Goal: Transaction & Acquisition: Book appointment/travel/reservation

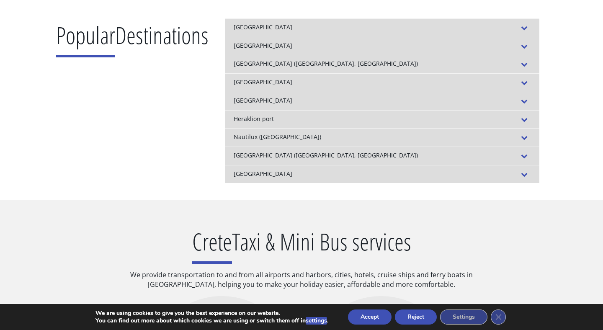
scroll to position [114, 0]
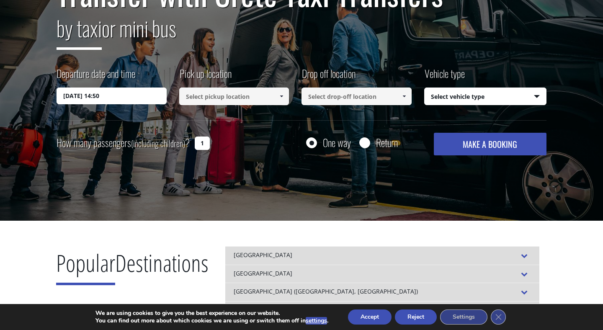
click at [234, 103] on input at bounding box center [234, 97] width 110 height 18
click at [239, 98] on input at bounding box center [234, 97] width 110 height 18
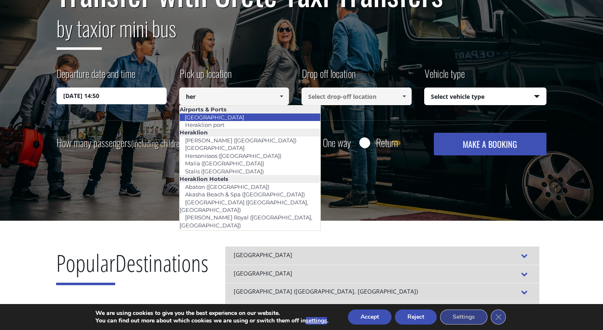
click at [236, 118] on li "[GEOGRAPHIC_DATA]" at bounding box center [250, 117] width 141 height 8
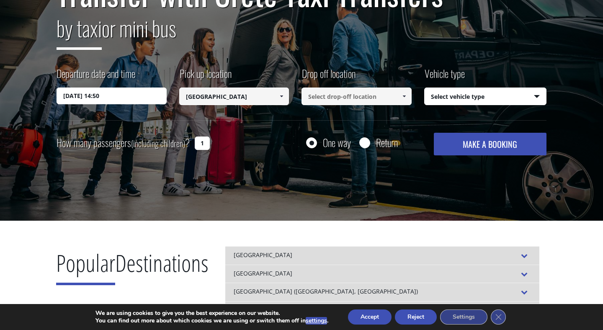
type input "[GEOGRAPHIC_DATA]"
click at [322, 102] on input at bounding box center [356, 97] width 110 height 18
click at [342, 98] on input at bounding box center [356, 97] width 110 height 18
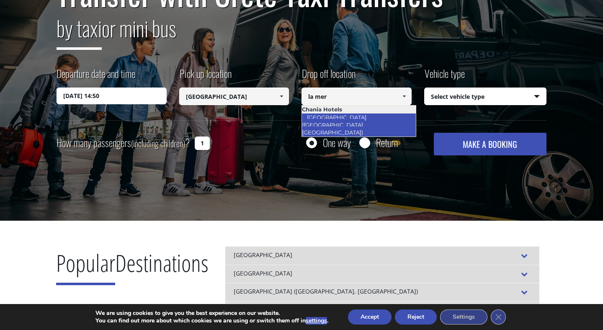
click at [350, 115] on link "[GEOGRAPHIC_DATA] ([GEOGRAPHIC_DATA], [GEOGRAPHIC_DATA])" at bounding box center [334, 124] width 67 height 27
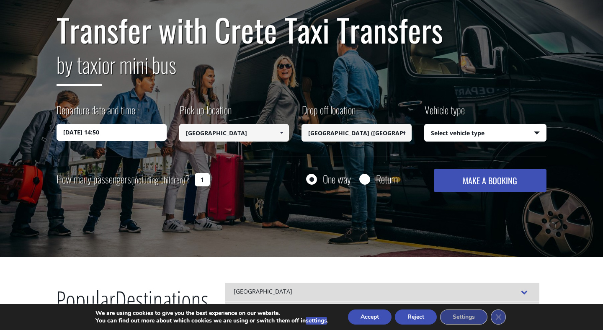
scroll to position [52, 0]
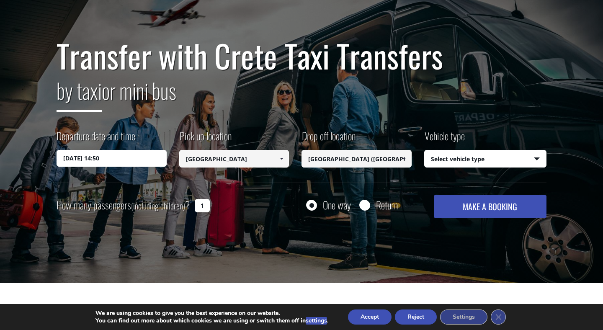
type input "[GEOGRAPHIC_DATA] ([GEOGRAPHIC_DATA], [GEOGRAPHIC_DATA])"
click at [86, 155] on input "[DATE] 14:50" at bounding box center [112, 158] width 110 height 17
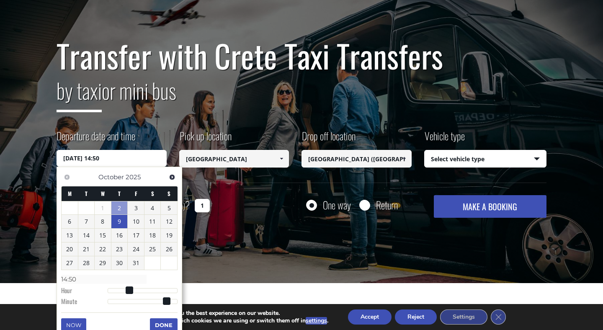
click at [126, 219] on link "9" at bounding box center [119, 221] width 16 height 13
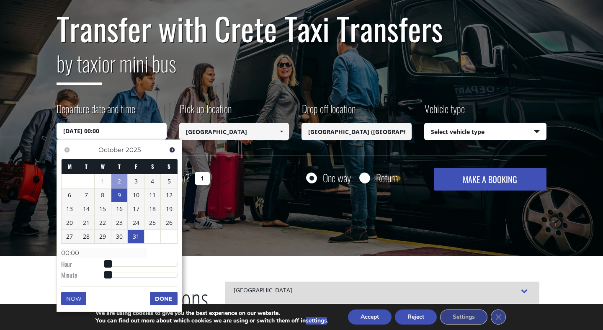
scroll to position [103, 0]
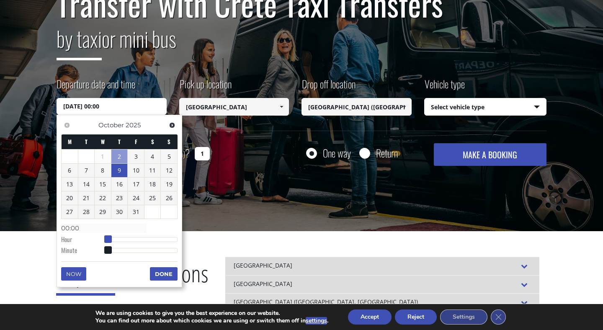
type input "[DATE] 01:00"
type input "01:00"
type input "[DATE] 02:00"
type input "02:00"
type input "[DATE] 03:00"
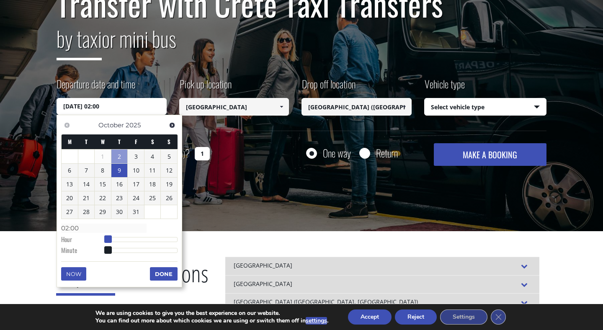
type input "03:00"
type input "[DATE] 04:00"
type input "04:00"
type input "[DATE] 05:00"
type input "05:00"
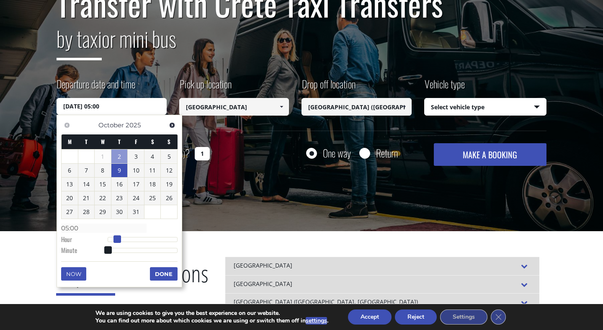
type input "[DATE] 06:00"
type input "06:00"
type input "[DATE] 07:00"
type input "07:00"
type input "[DATE] 08:00"
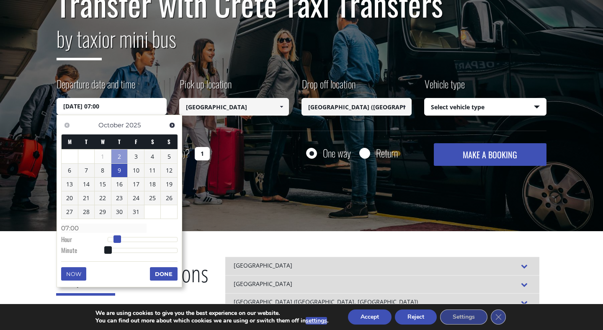
type input "08:00"
type input "[DATE] 09:00"
type input "09:00"
type input "[DATE] 10:00"
type input "10:00"
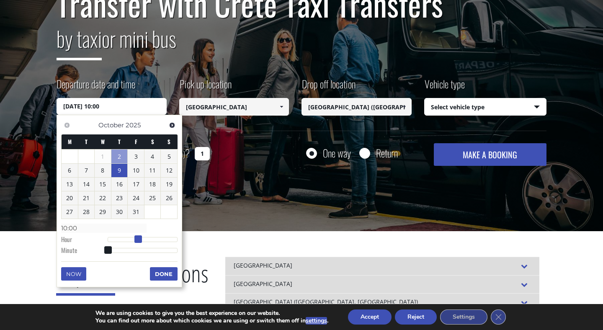
type input "[DATE] 11:00"
type input "11:00"
type input "[DATE] 12:00"
type input "12:00"
type input "[DATE] 13:00"
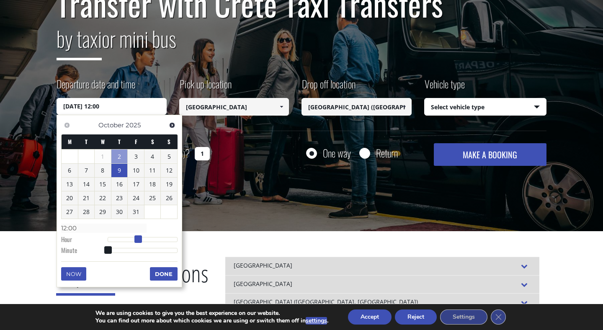
type input "13:00"
type input "[DATE] 14:00"
type input "14:00"
type input "[DATE] 15:00"
type input "15:00"
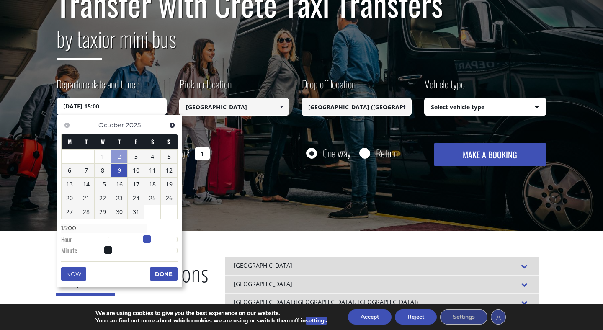
type input "[DATE] 16:00"
type input "16:00"
type input "[DATE] 17:00"
type input "17:00"
type input "[DATE] 18:00"
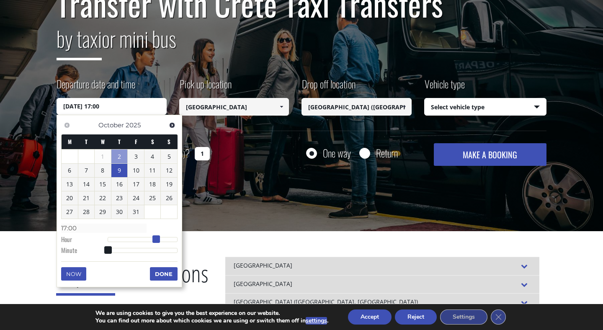
type input "18:00"
type input "[DATE] 17:00"
type input "17:00"
type input "[DATE] 16:00"
type input "16:00"
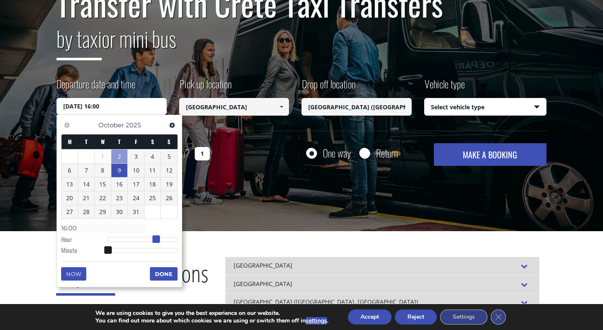
drag, startPoint x: 109, startPoint y: 241, endPoint x: 157, endPoint y: 243, distance: 48.2
click at [157, 243] on dl "Time 16:00 Hour Minute Second Millisecond Microsecond Time Zone -1200 -1100 -10…" at bounding box center [119, 239] width 116 height 36
click at [163, 276] on button "Done" at bounding box center [164, 273] width 28 height 13
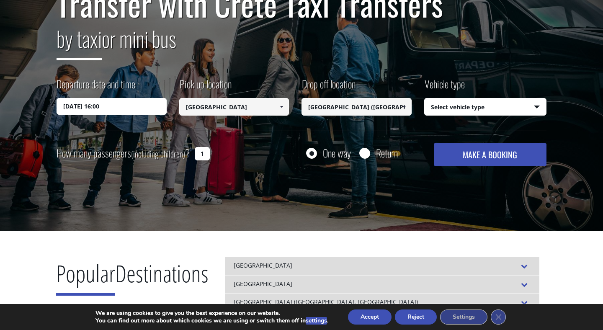
click at [363, 152] on input "Return" at bounding box center [364, 154] width 10 height 10
radio input "true"
type input "[GEOGRAPHIC_DATA] ([GEOGRAPHIC_DATA], [GEOGRAPHIC_DATA])"
type input "[GEOGRAPHIC_DATA]"
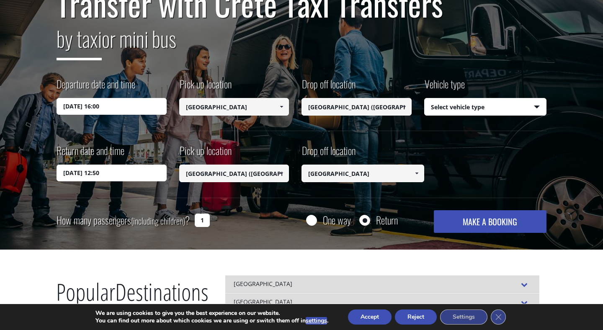
click at [119, 178] on input "[DATE] 12:50" at bounding box center [112, 173] width 110 height 17
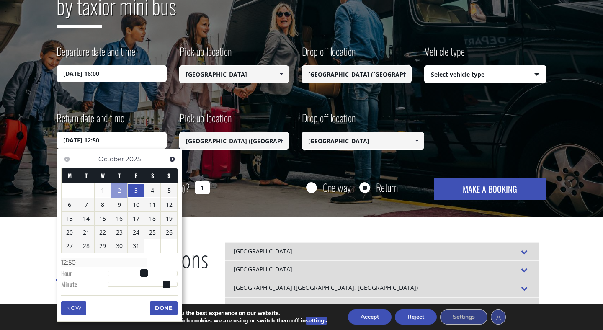
scroll to position [140, 0]
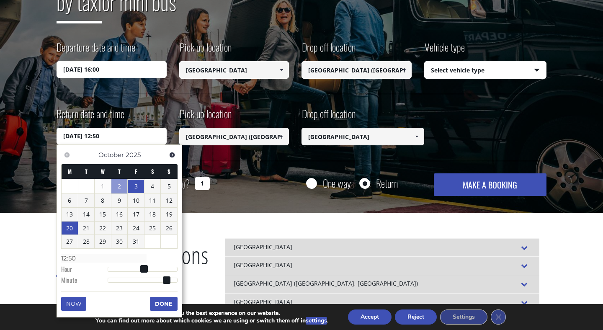
click at [75, 229] on link "20" at bounding box center [70, 228] width 16 height 13
click at [167, 219] on link "19" at bounding box center [169, 214] width 16 height 13
type input "[DATE] 11:50"
type input "11:50"
type input "[DATE] 10:50"
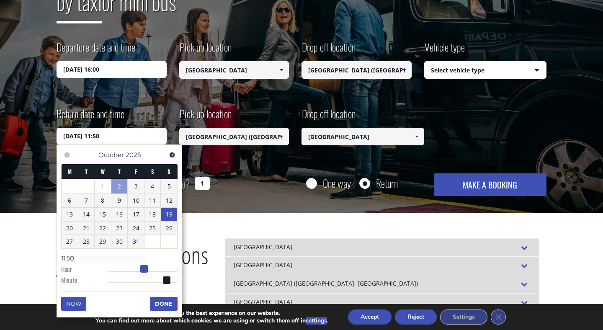
type input "10:50"
type input "[DATE] 09:50"
type input "09:50"
type input "[DATE] 10:50"
type input "10:50"
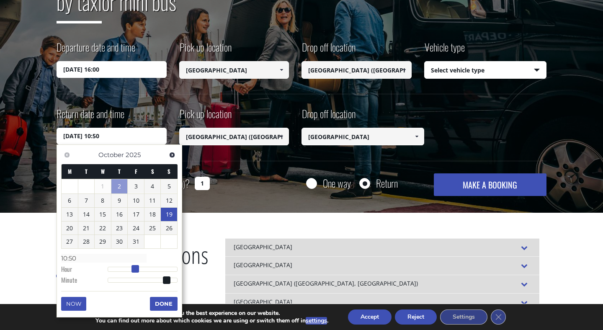
type input "[DATE] 11:50"
type input "11:50"
type input "[DATE] 12:50"
type input "12:50"
type input "[DATE] 13:50"
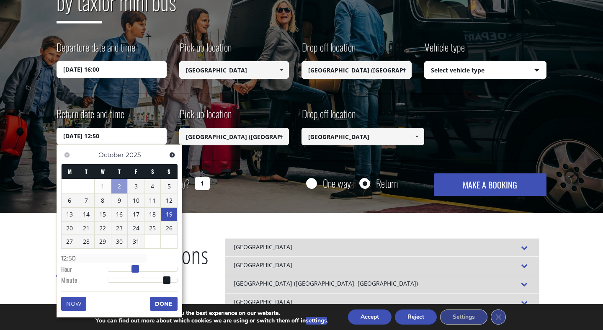
type input "13:50"
type input "[DATE] 14:50"
type input "14:50"
type input "[DATE] 15:50"
type input "15:50"
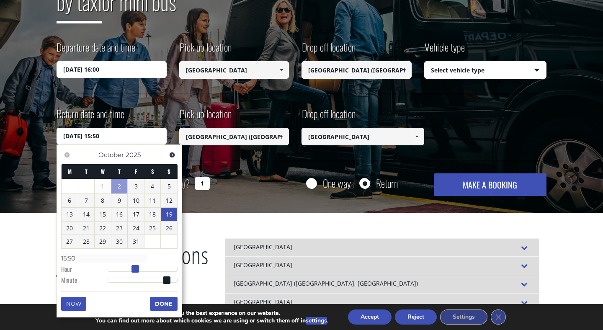
type input "[DATE] 16:50"
type input "16:50"
type input "[DATE] 17:50"
type input "17:50"
type input "[DATE] 18:50"
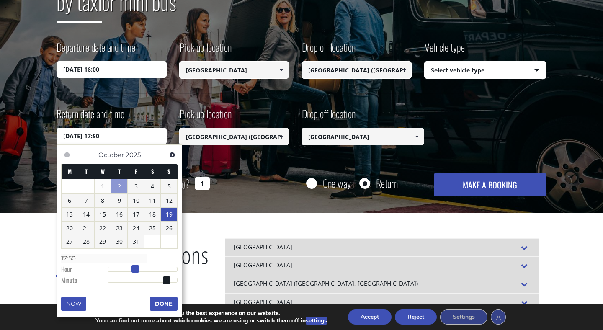
type input "18:50"
type input "[DATE] 19:50"
type input "19:50"
type input "[DATE] 20:50"
type input "20:50"
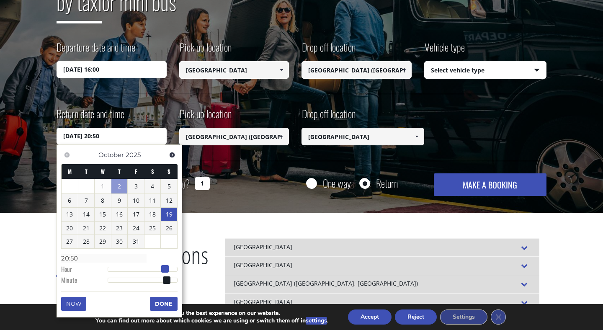
type input "[DATE] 21:50"
type input "21:50"
type input "[DATE] 22:50"
type input "22:50"
type input "[DATE] 21:50"
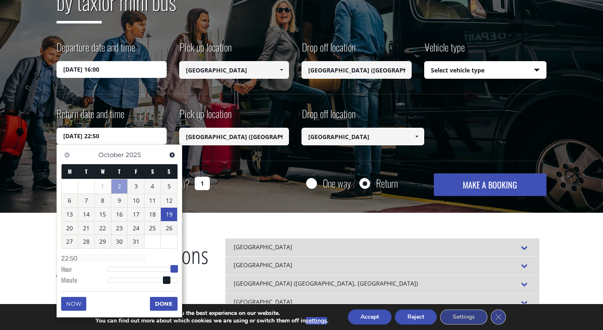
type input "21:50"
type input "[DATE] 20:50"
type input "20:50"
drag, startPoint x: 143, startPoint y: 269, endPoint x: 168, endPoint y: 271, distance: 25.6
click at [168, 271] on span at bounding box center [169, 269] width 8 height 8
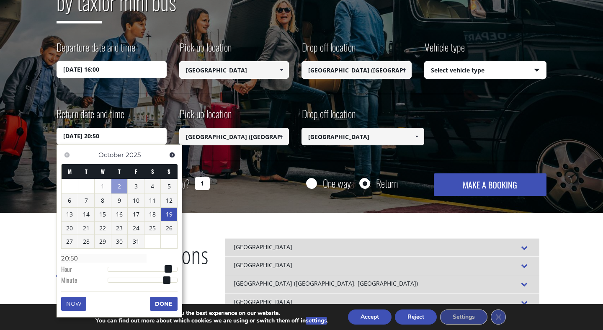
click at [104, 137] on input "[DATE] 20:50" at bounding box center [112, 136] width 110 height 17
click at [109, 137] on input "[DATE] 20:50" at bounding box center [112, 136] width 110 height 17
type input "[DATE] 20:00"
click at [160, 304] on button "Done" at bounding box center [164, 303] width 28 height 13
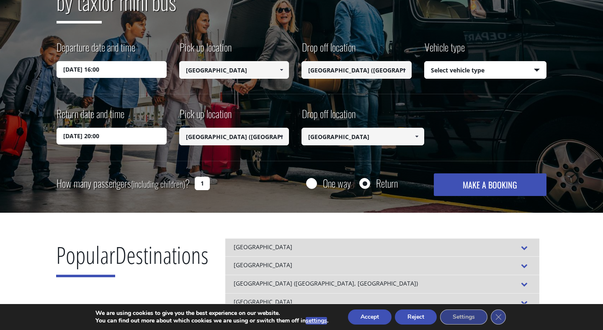
click at [203, 185] on input "1" at bounding box center [202, 183] width 15 height 13
type input "2"
click at [251, 201] on div "Transfer with Crete Taxi Transfers by taxi or mini bus Departure date and time …" at bounding box center [301, 53] width 603 height 320
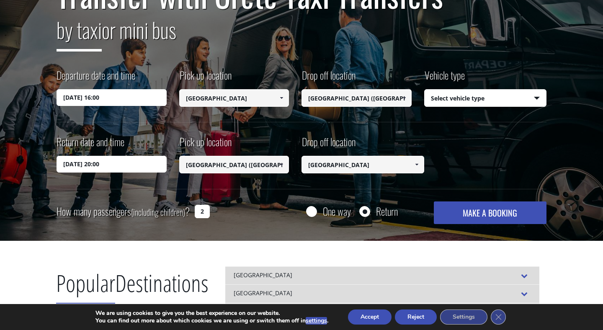
scroll to position [111, 0]
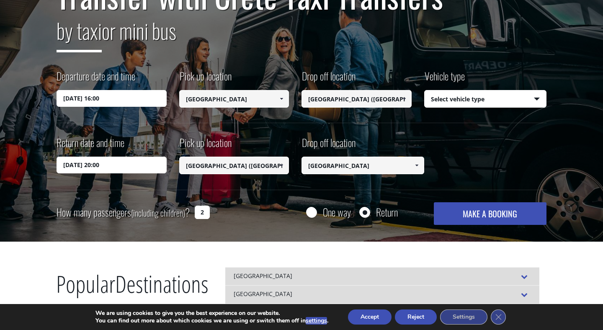
click at [470, 106] on select "Select vehicle type Taxi (4 passengers) Mercedes E Class Mini Van (7 passengers…" at bounding box center [486, 99] width 122 height 18
select select "540"
click at [425, 90] on select "Select vehicle type Taxi (4 passengers) Mercedes E Class Mini Van (7 passengers…" at bounding box center [486, 99] width 122 height 18
click at [470, 99] on select "Select vehicle type Taxi (4 passengers) Mercedes E Class Mini Van (7 passengers…" at bounding box center [486, 99] width 122 height 18
click at [479, 216] on button "MAKE A BOOKING" at bounding box center [490, 213] width 113 height 23
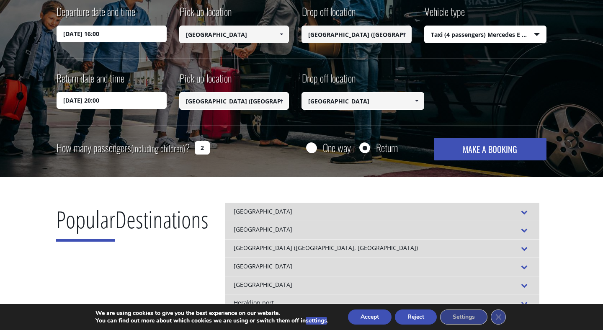
scroll to position [281, 0]
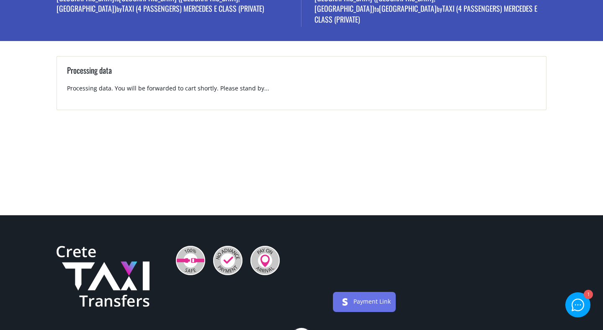
scroll to position [70, 0]
